Goal: Navigation & Orientation: Find specific page/section

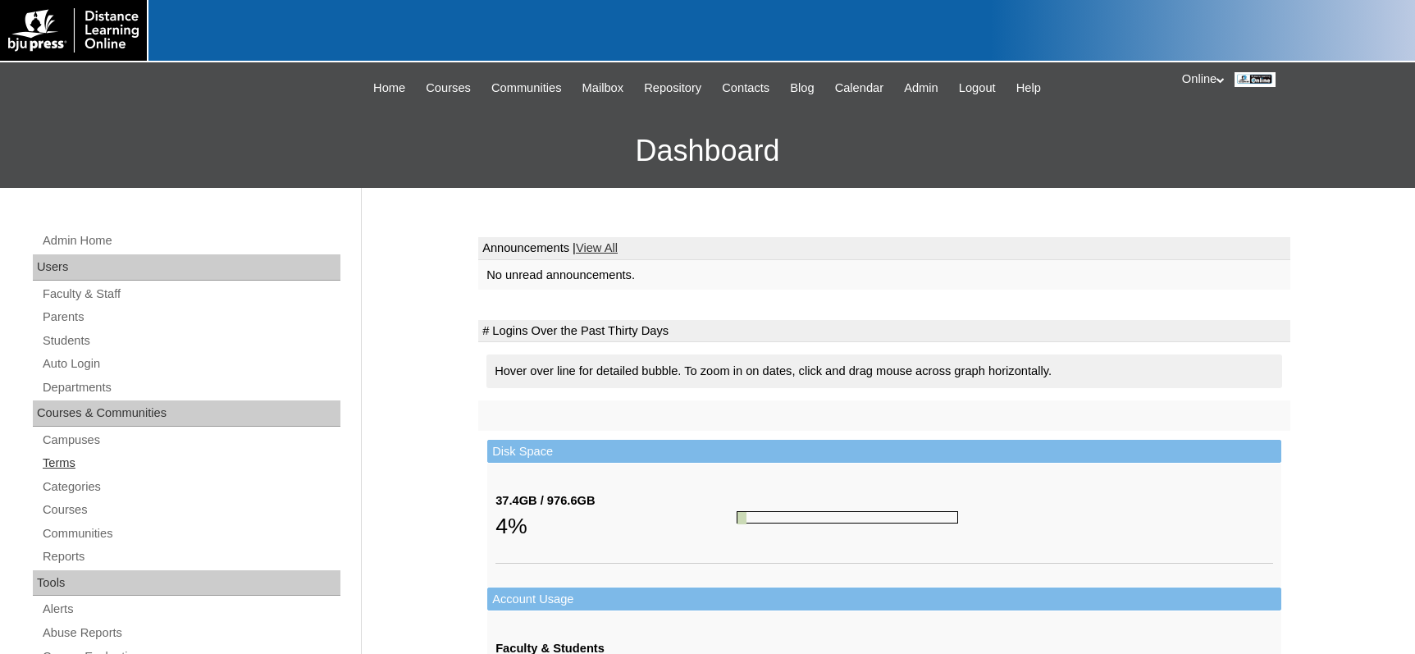
click at [82, 462] on link "Terms" at bounding box center [190, 463] width 299 height 21
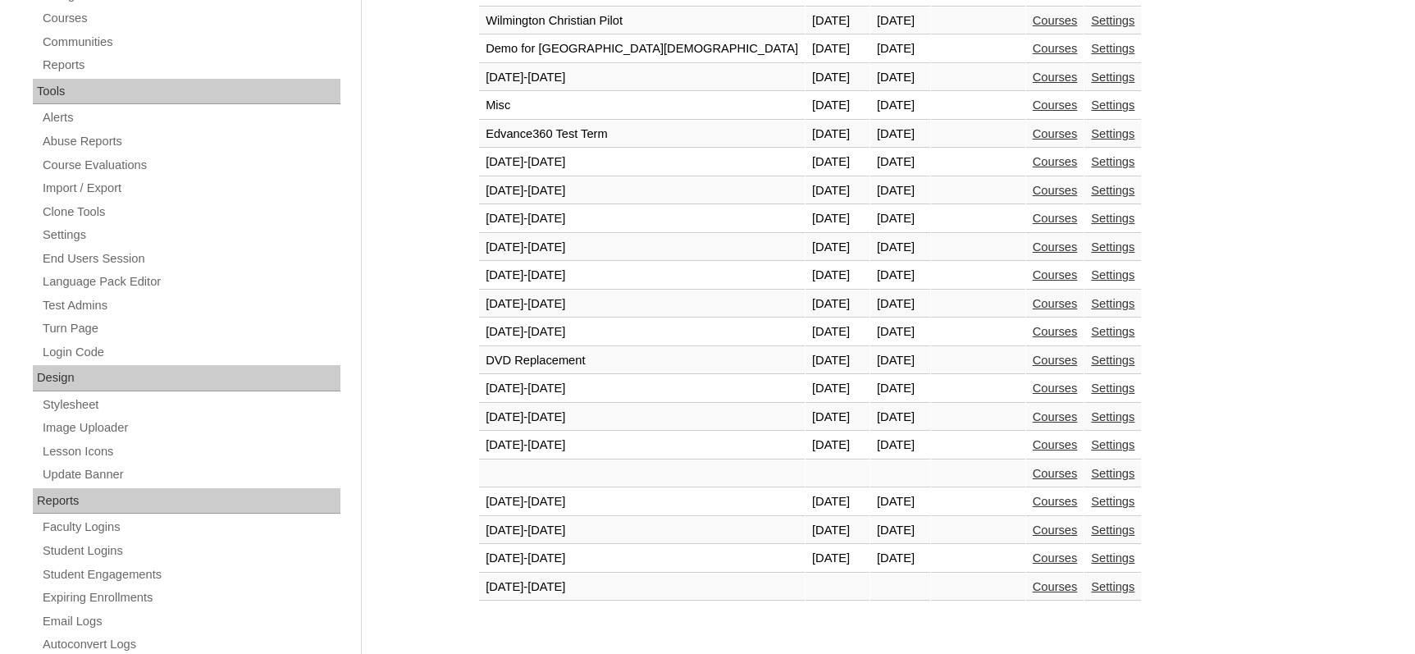
scroll to position [492, 0]
click at [1032, 559] on link "Courses" at bounding box center [1054, 556] width 45 height 13
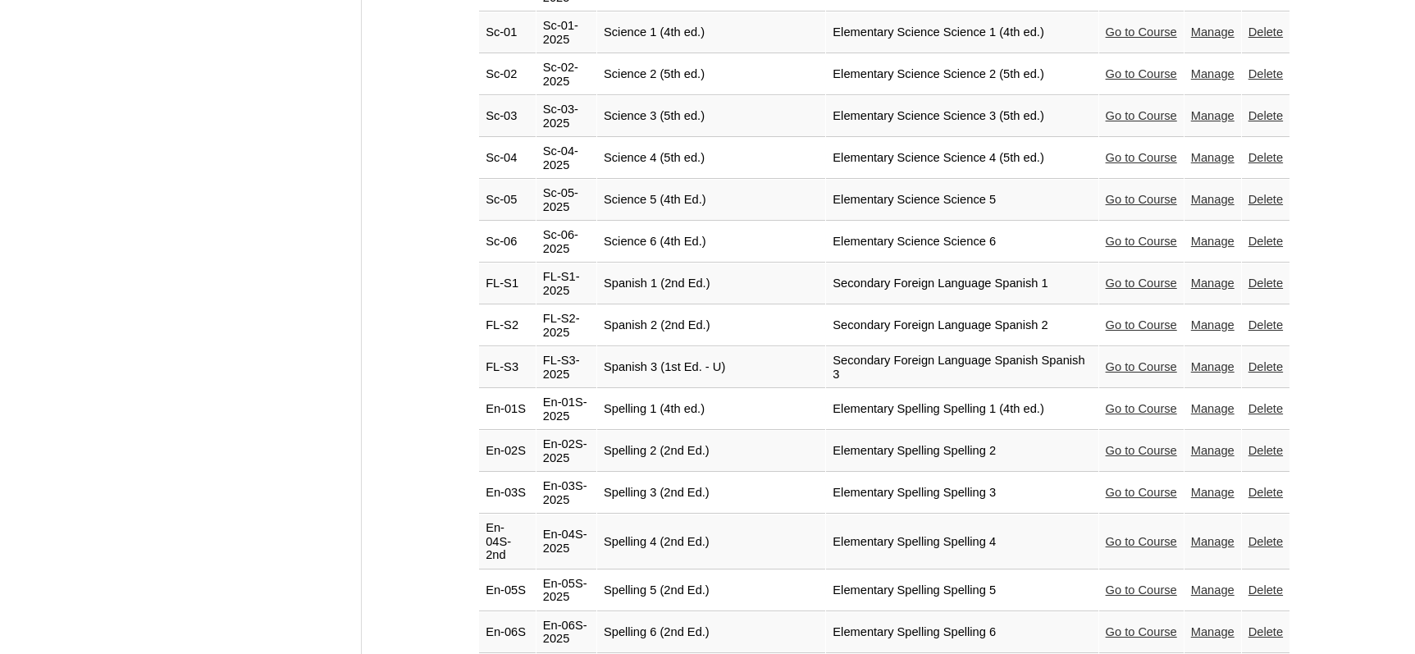
scroll to position [3608, 0]
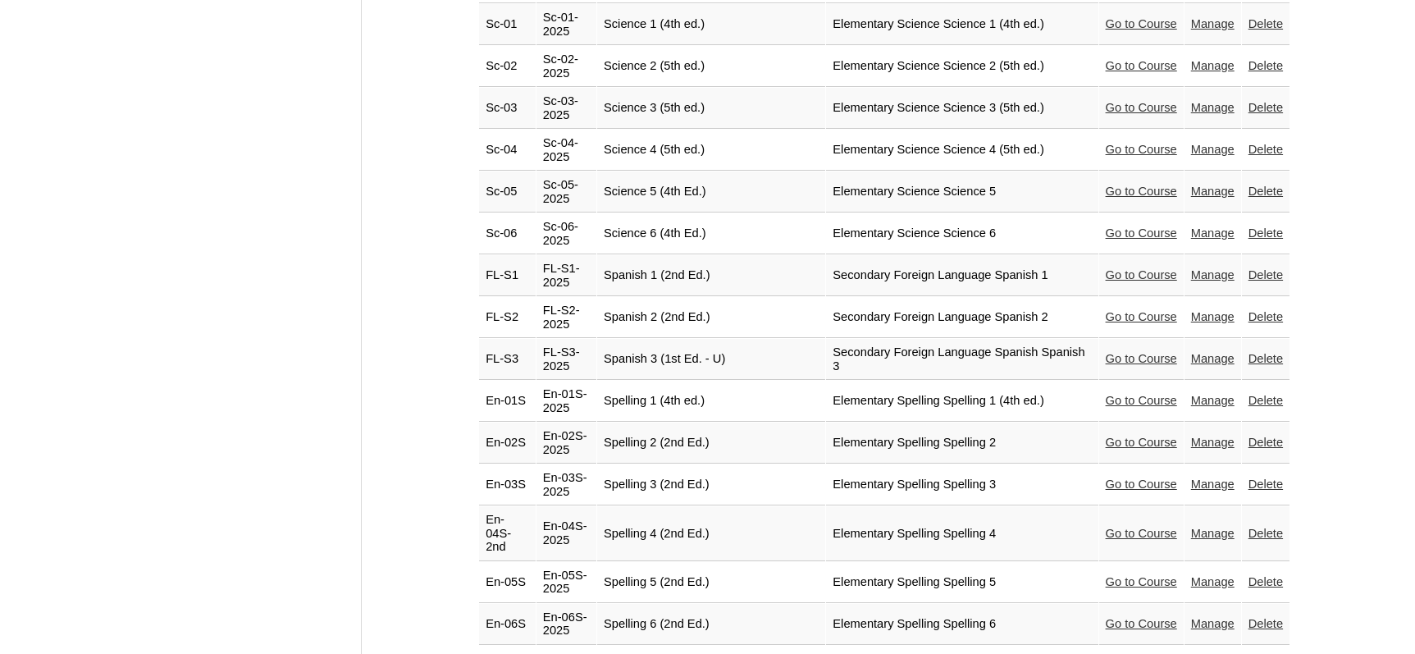
click at [1121, 575] on link "Go to Course" at bounding box center [1140, 581] width 71 height 13
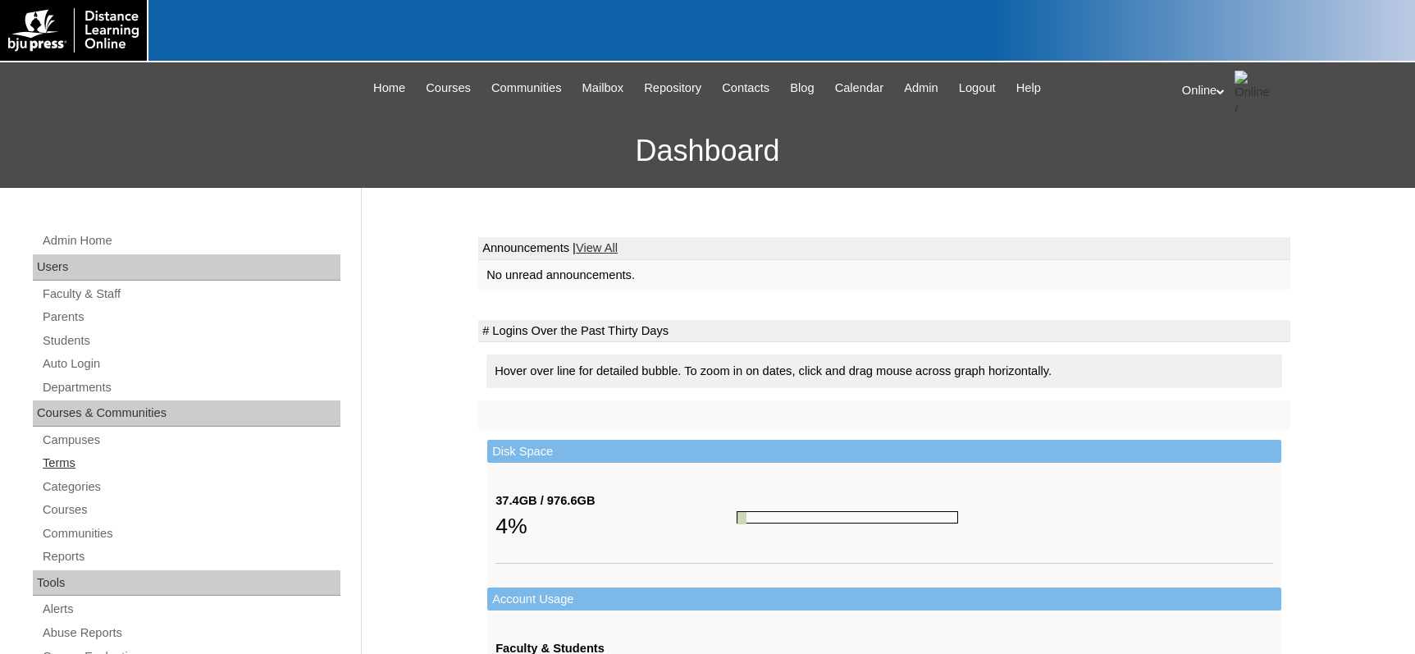
click at [70, 458] on link "Terms" at bounding box center [190, 463] width 299 height 21
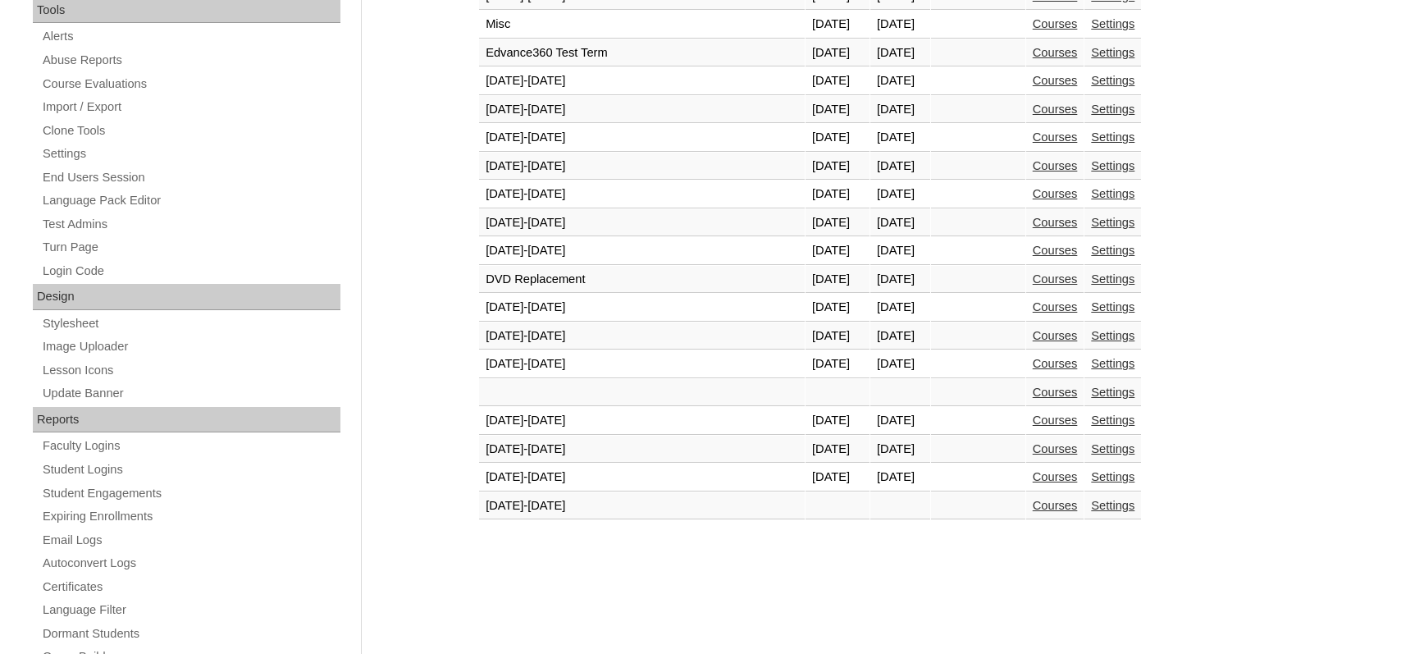
scroll to position [574, 0]
click at [1032, 476] on link "Courses" at bounding box center [1054, 474] width 45 height 13
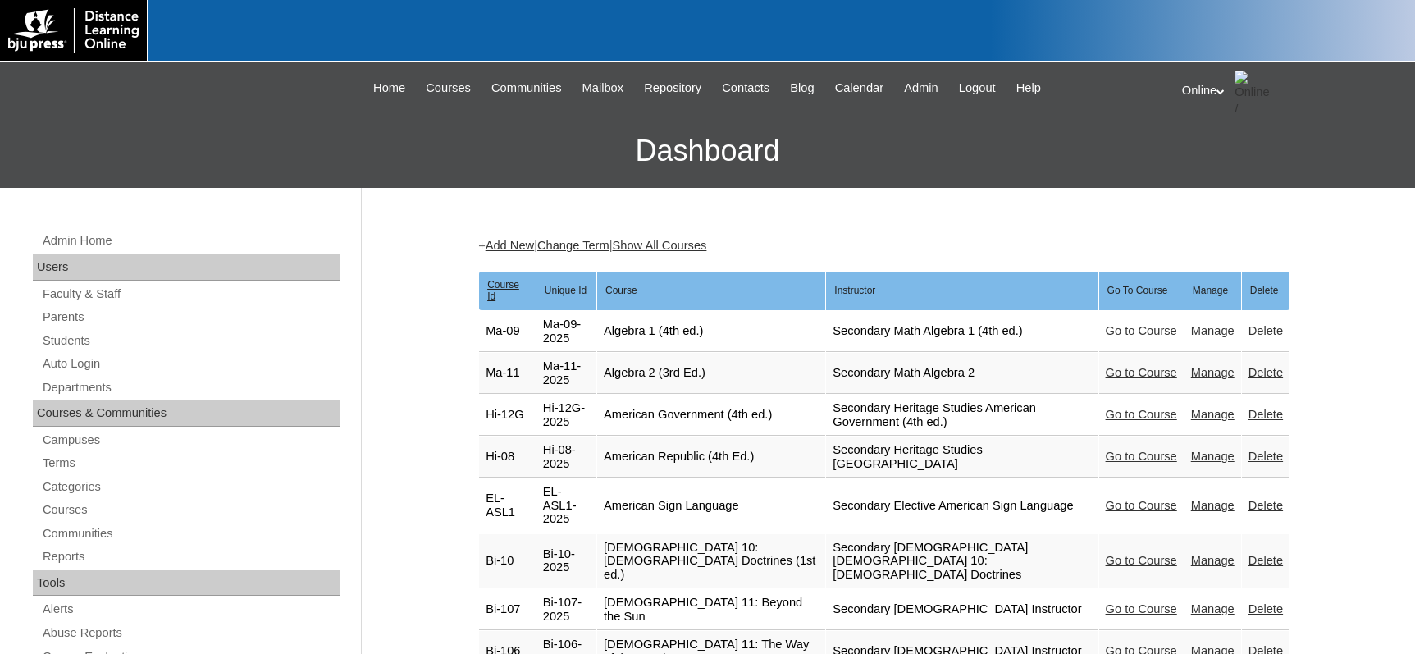
click at [1114, 324] on link "Go to Course" at bounding box center [1140, 330] width 71 height 13
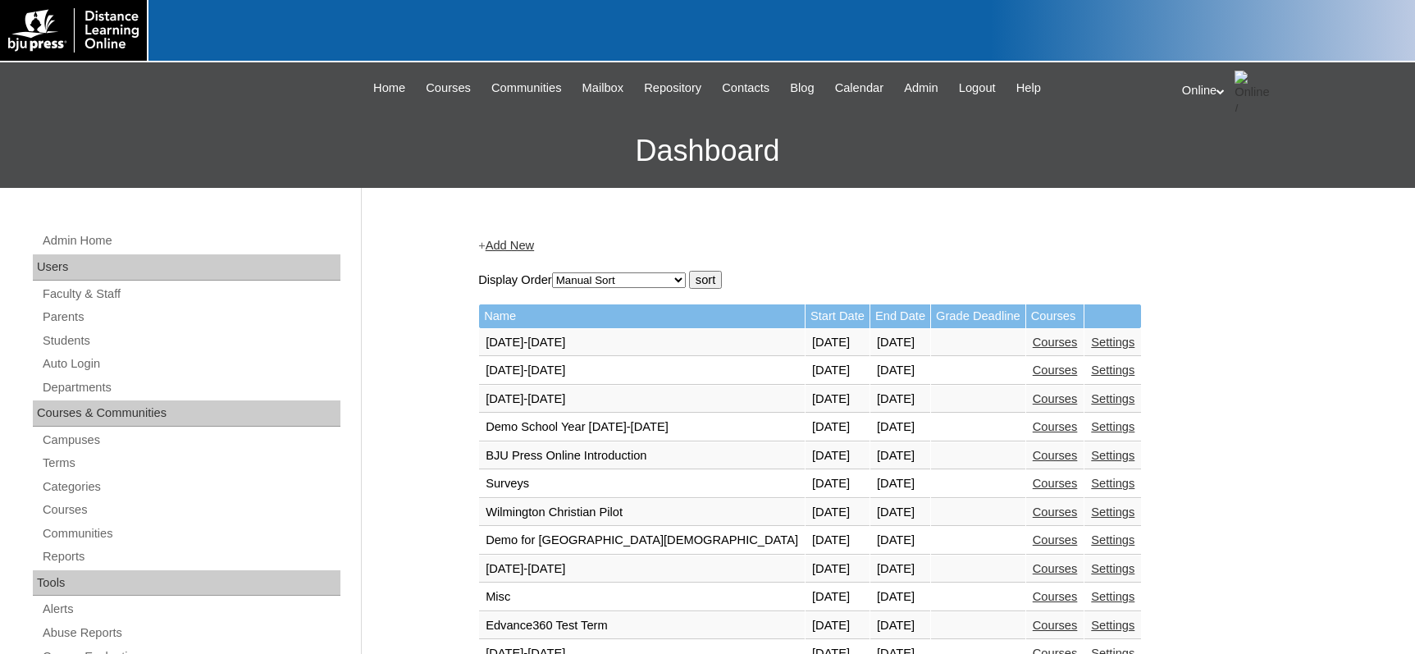
scroll to position [569, 0]
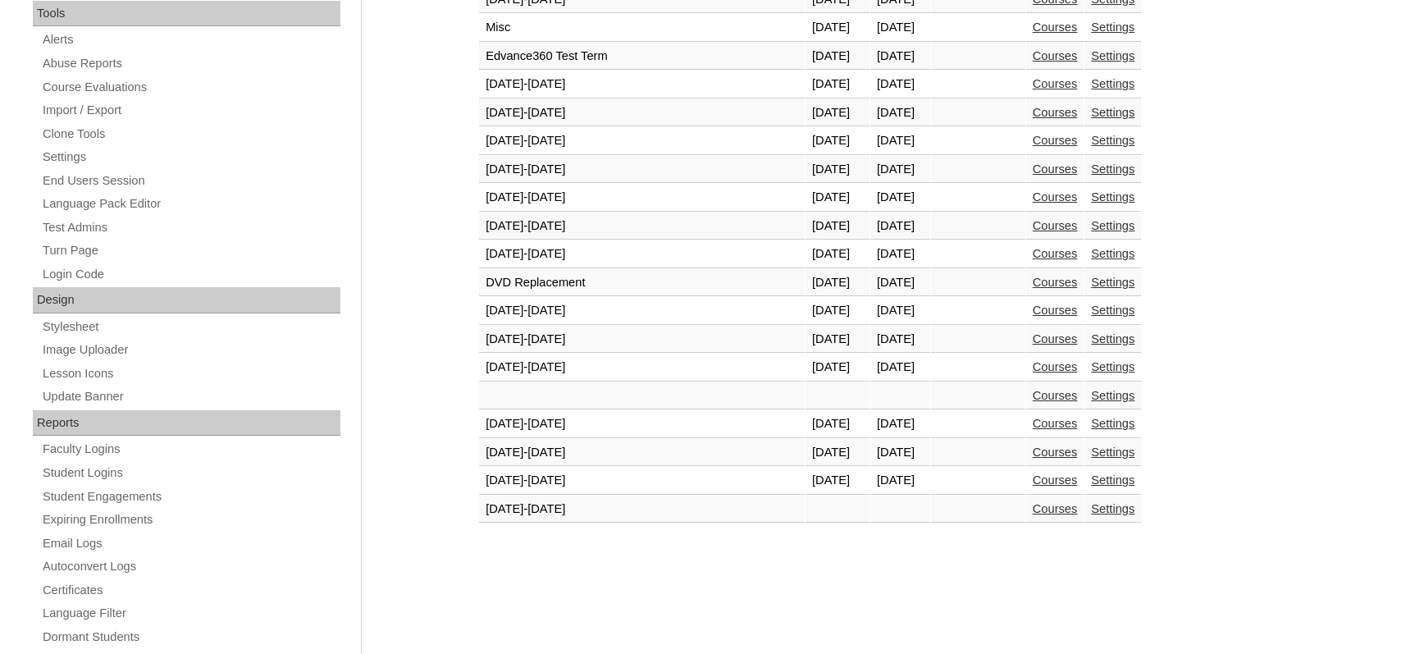
click at [1032, 426] on link "Courses" at bounding box center [1054, 423] width 45 height 13
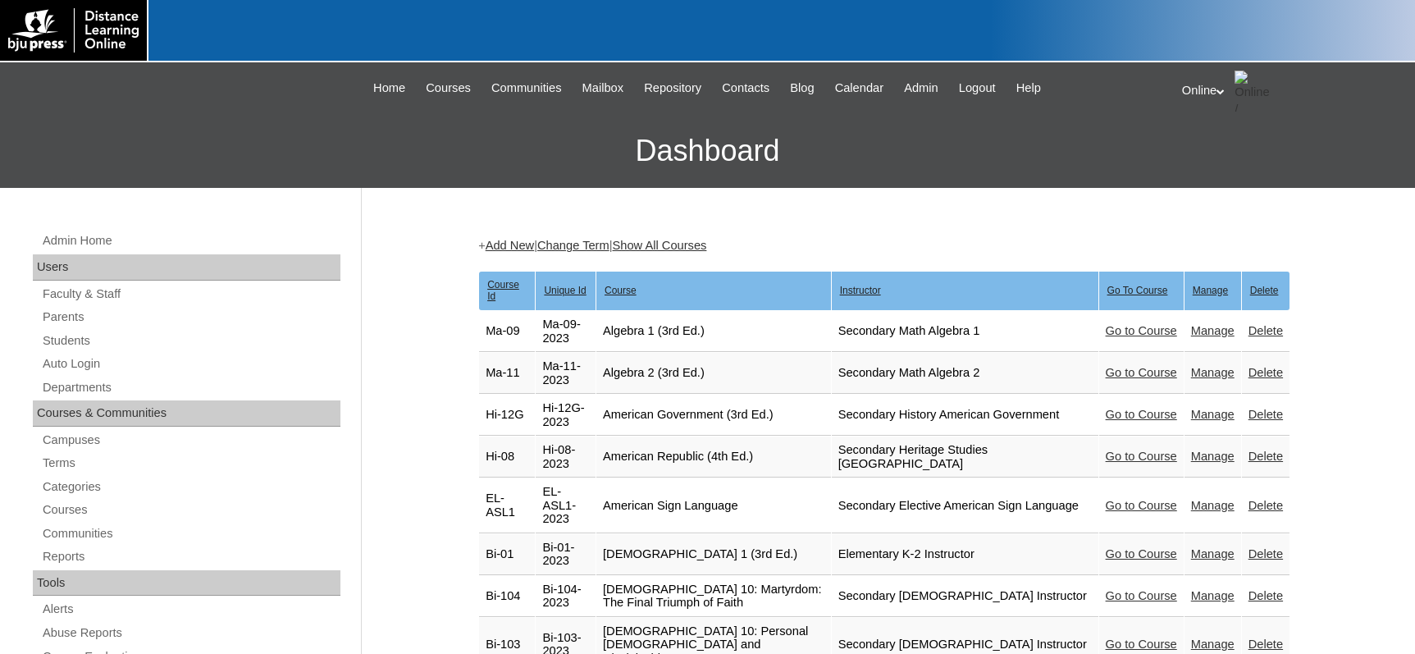
click at [1107, 324] on link "Go to Course" at bounding box center [1140, 330] width 71 height 13
